Goal: Task Accomplishment & Management: Manage account settings

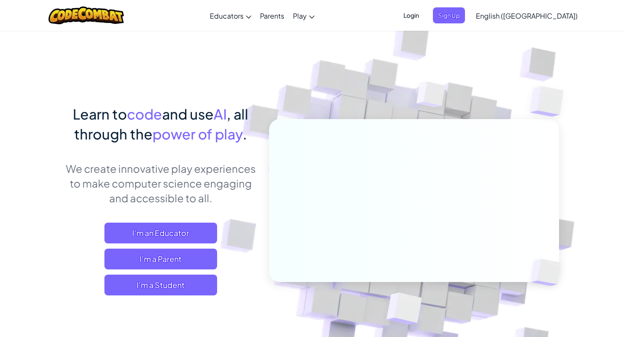
click at [424, 15] on span "Login" at bounding box center [411, 15] width 26 height 16
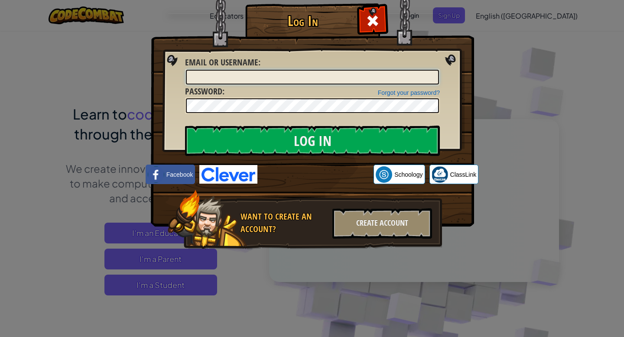
click at [304, 79] on input "Email or Username :" at bounding box center [312, 77] width 253 height 15
type input "[EMAIL_ADDRESS][PERSON_NAME][DOMAIN_NAME]"
click at [185, 126] on input "Log In" at bounding box center [312, 141] width 255 height 30
